Goal: Check status: Check status

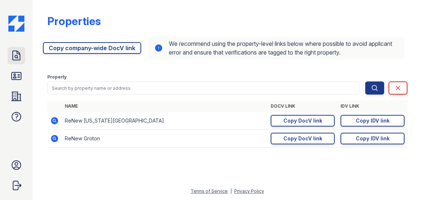
click at [18, 55] on icon at bounding box center [17, 56] width 12 height 12
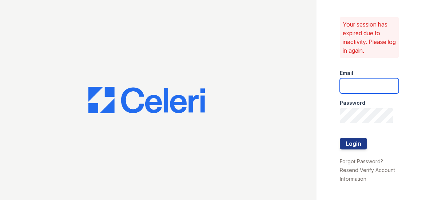
type input "ADavenport@trinity-pm.com"
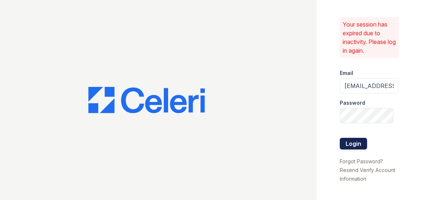
click at [352, 145] on button "Login" at bounding box center [353, 144] width 27 height 12
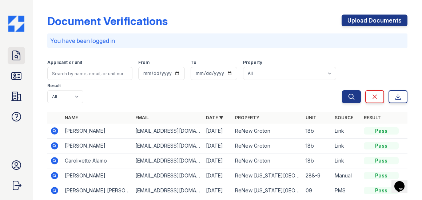
click at [14, 53] on icon at bounding box center [17, 56] width 12 height 12
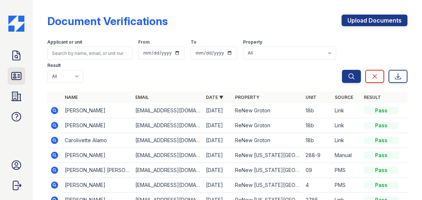
click at [20, 75] on icon at bounding box center [17, 76] width 12 height 12
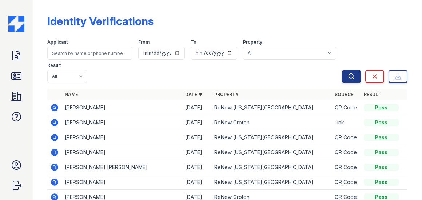
click at [53, 121] on icon at bounding box center [54, 122] width 9 height 9
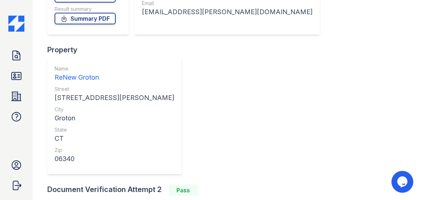
scroll to position [132, 0]
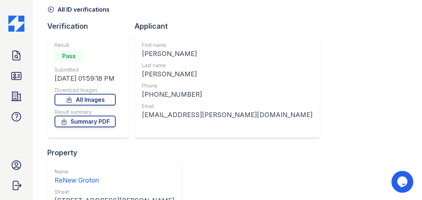
scroll to position [0, 0]
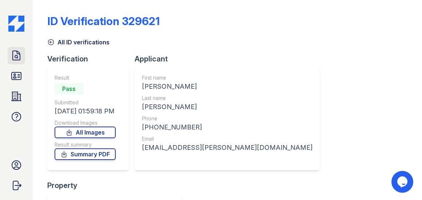
click at [20, 55] on icon at bounding box center [16, 55] width 7 height 9
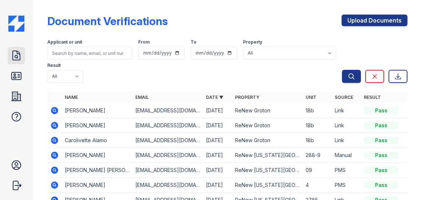
click at [20, 61] on icon at bounding box center [17, 56] width 12 height 12
click at [17, 73] on icon at bounding box center [17, 76] width 12 height 12
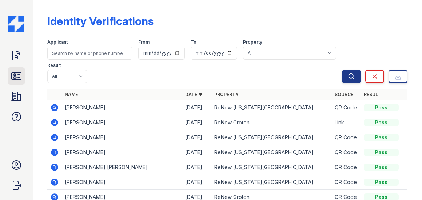
click at [16, 79] on icon at bounding box center [17, 76] width 12 height 12
click at [16, 56] on icon at bounding box center [17, 56] width 12 height 12
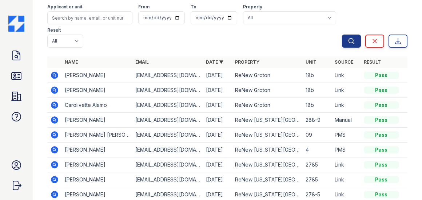
scroll to position [35, 0]
click at [17, 78] on icon at bounding box center [17, 76] width 12 height 12
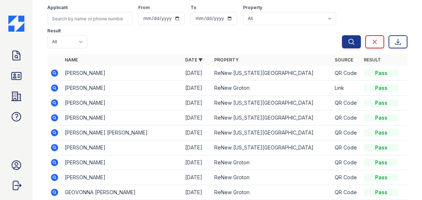
scroll to position [35, 0]
click at [15, 53] on icon at bounding box center [17, 56] width 12 height 12
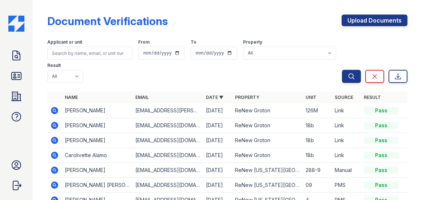
click at [55, 108] on icon at bounding box center [54, 110] width 7 height 7
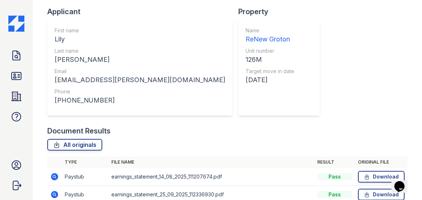
scroll to position [177, 0]
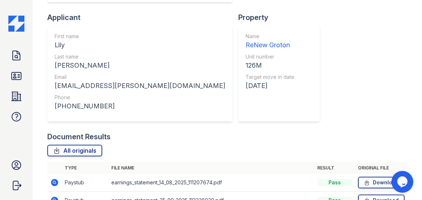
scroll to position [177, 0]
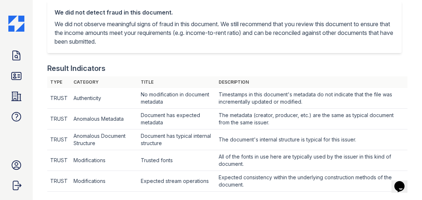
scroll to position [169, 0]
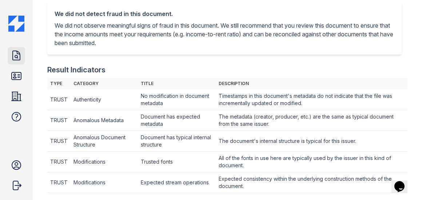
click at [20, 56] on icon at bounding box center [17, 56] width 12 height 12
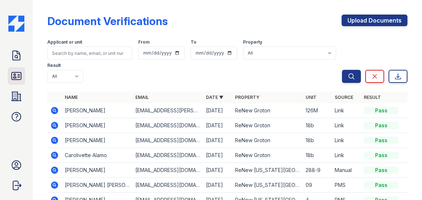
click at [19, 75] on icon at bounding box center [17, 76] width 12 height 12
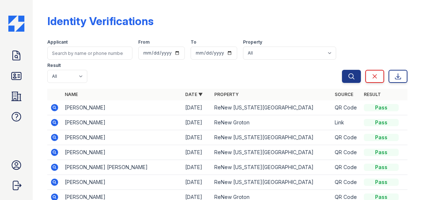
click at [53, 120] on icon at bounding box center [54, 122] width 9 height 9
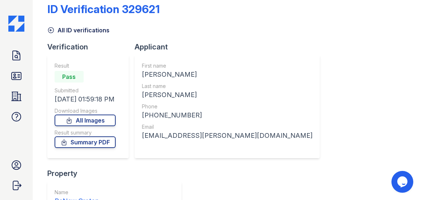
scroll to position [9, 0]
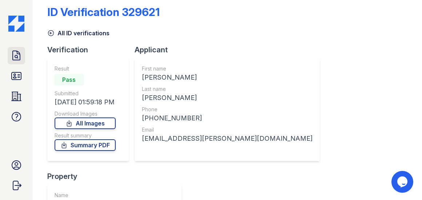
click at [17, 60] on icon at bounding box center [16, 55] width 7 height 9
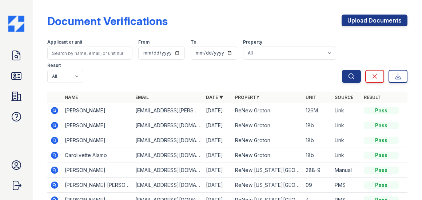
click at [54, 111] on icon at bounding box center [54, 110] width 2 height 2
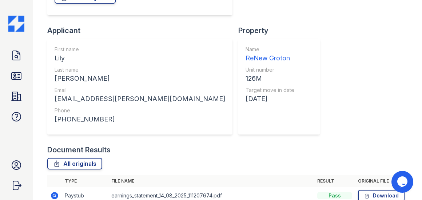
scroll to position [177, 0]
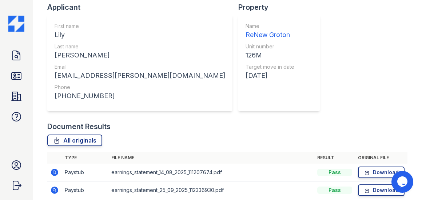
click at [55, 186] on icon at bounding box center [54, 190] width 9 height 9
